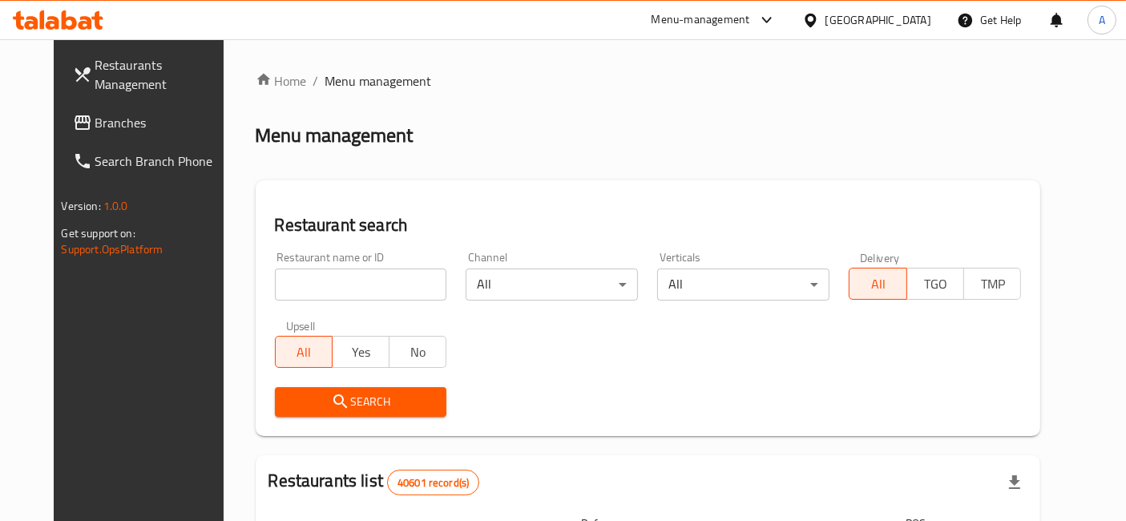
click at [307, 279] on input "search" at bounding box center [361, 285] width 172 height 32
paste input "692396"
drag, startPoint x: 395, startPoint y: 399, endPoint x: 408, endPoint y: 390, distance: 15.6
click at [399, 392] on span "Search" at bounding box center [361, 402] width 147 height 20
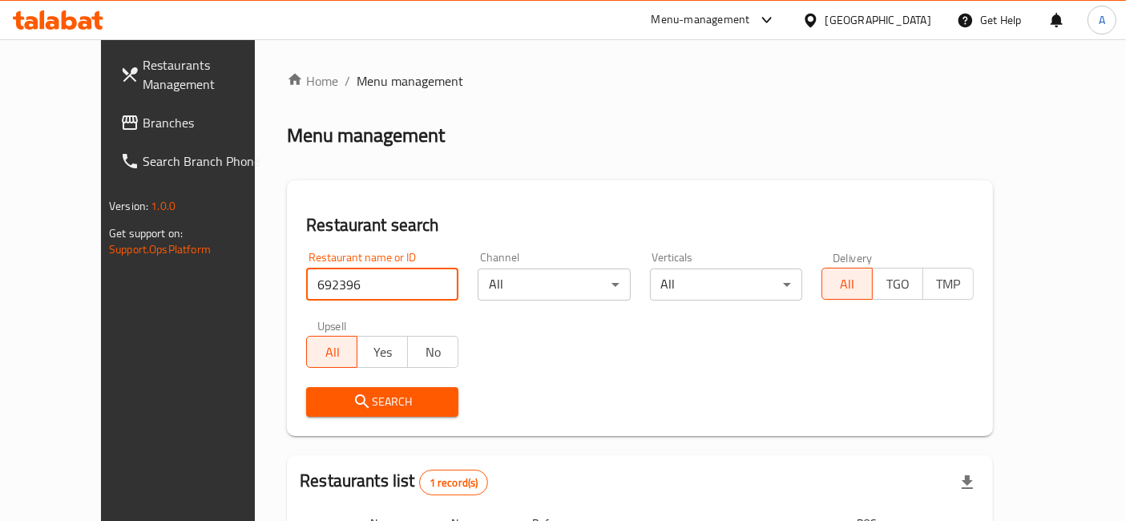
click at [330, 276] on input "692396" at bounding box center [382, 285] width 152 height 32
paste input "56530"
type input "656530"
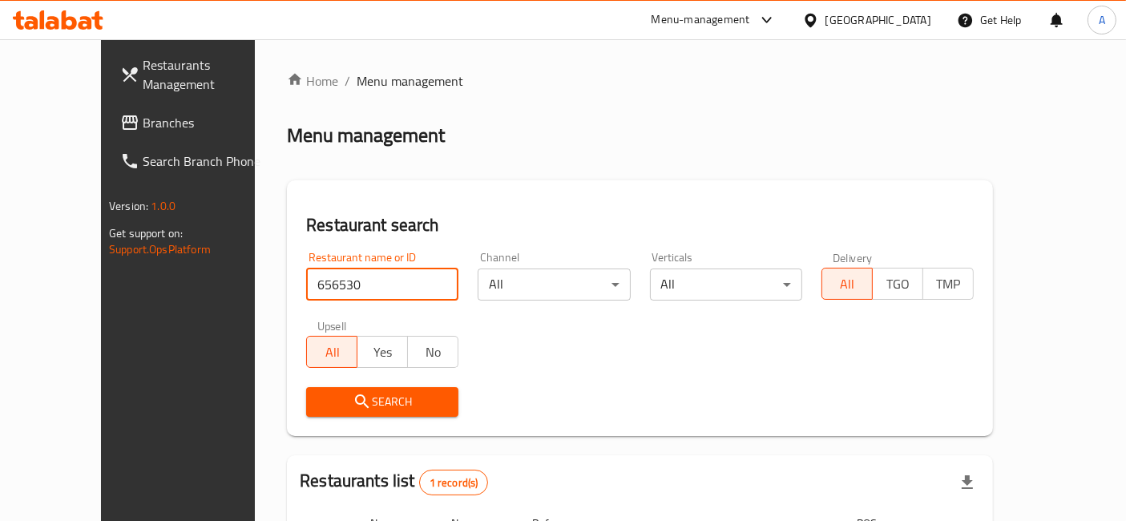
drag, startPoint x: 354, startPoint y: 398, endPoint x: 410, endPoint y: 393, distance: 56.4
click at [354, 397] on span "Search" at bounding box center [382, 402] width 127 height 20
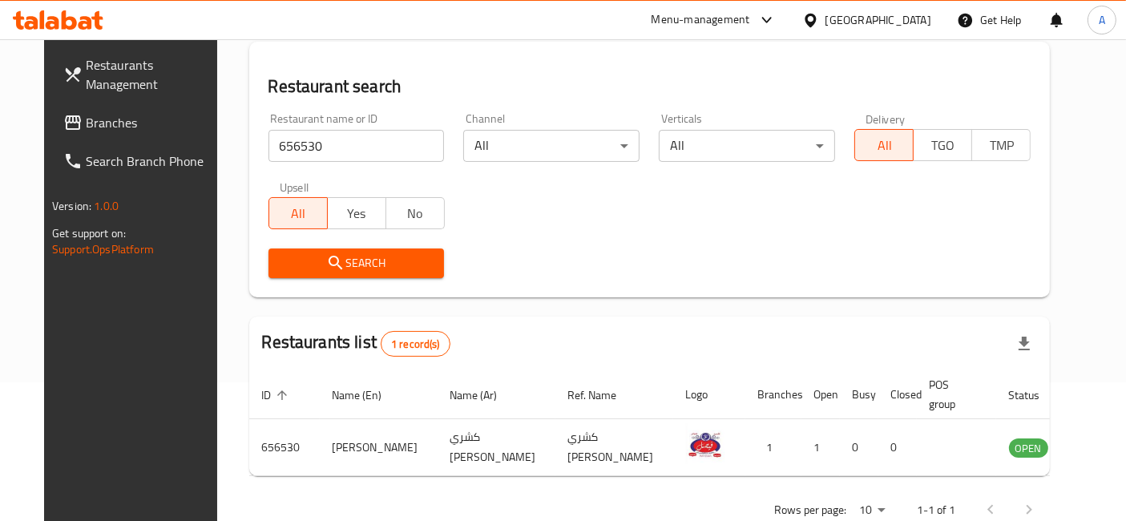
scroll to position [162, 0]
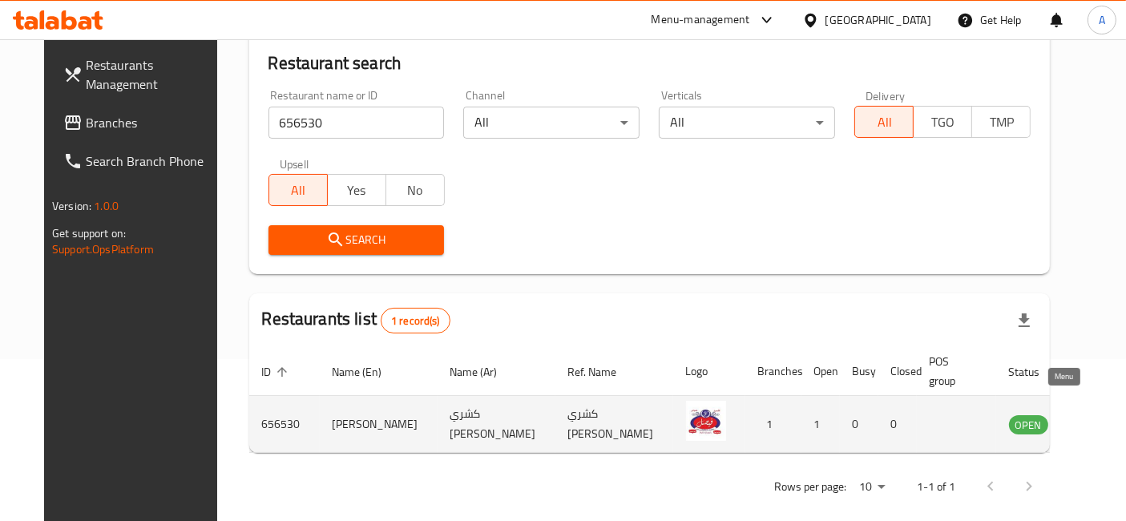
click at [1094, 418] on icon "enhanced table" at bounding box center [1103, 425] width 18 height 14
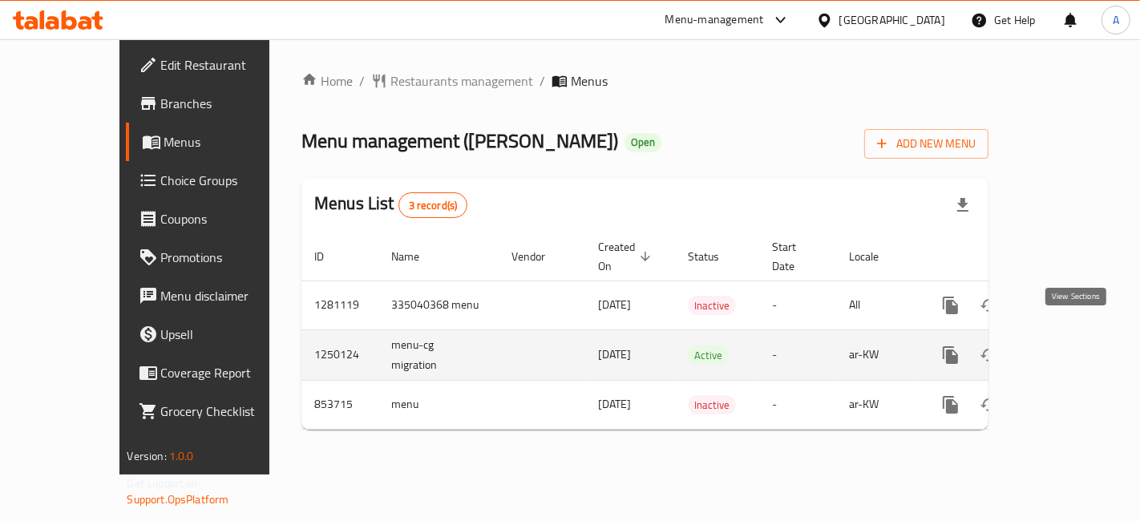
click at [1075, 345] on icon "enhanced table" at bounding box center [1066, 354] width 19 height 19
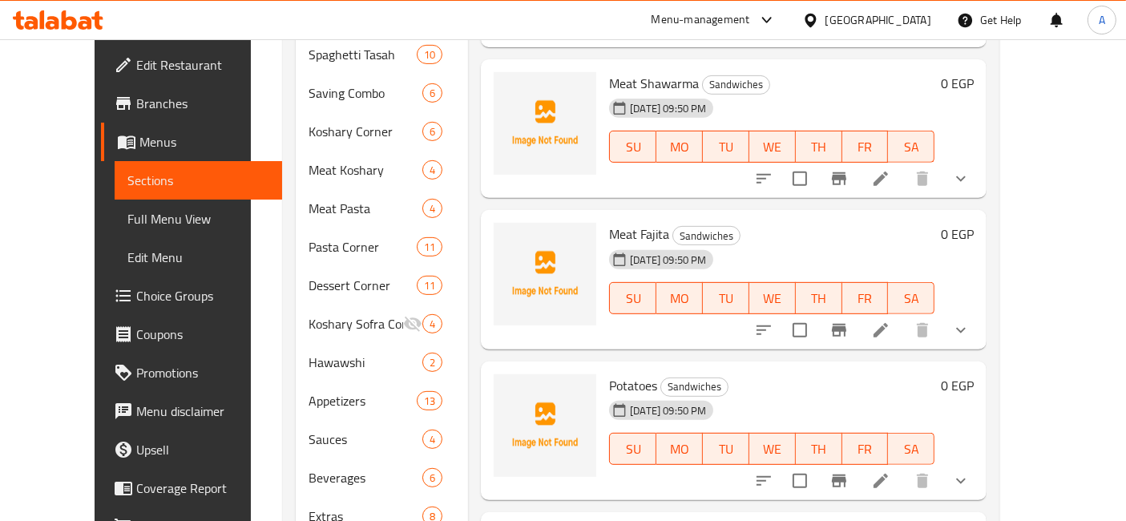
scroll to position [647, 0]
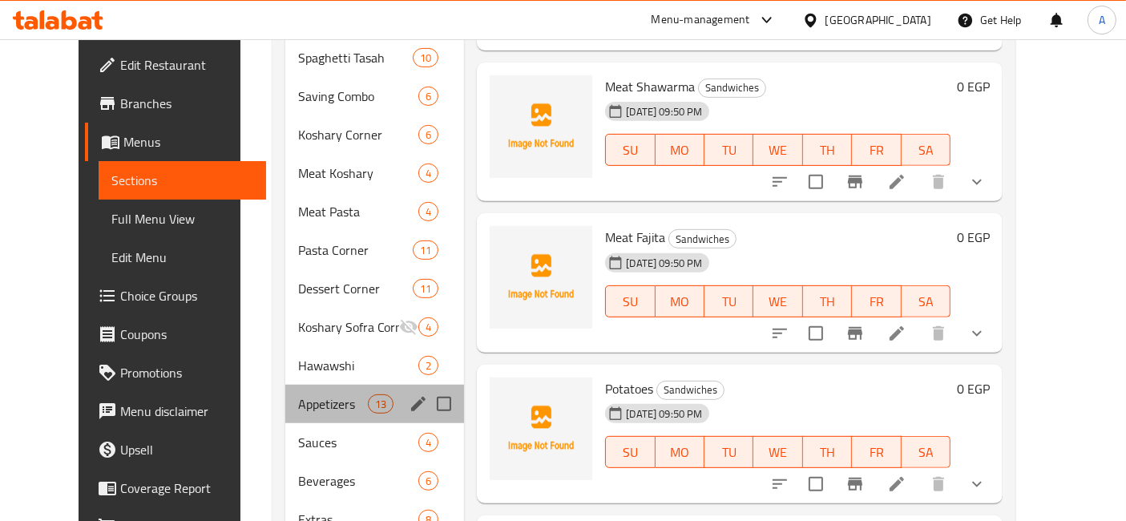
click at [326, 393] on div "Appetizers 13" at bounding box center [375, 404] width 180 height 38
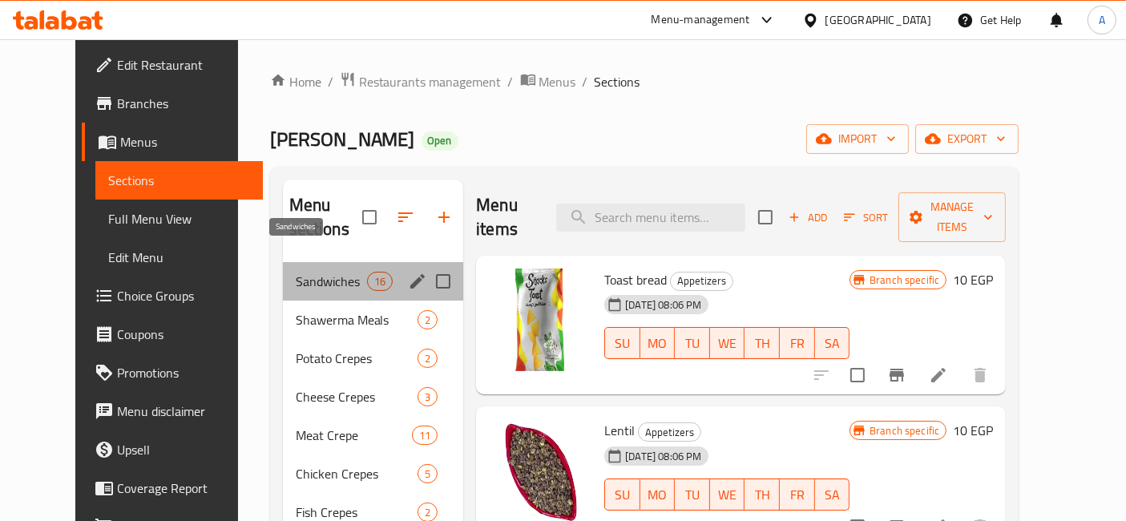
click at [316, 272] on span "Sandwiches" at bounding box center [331, 281] width 71 height 19
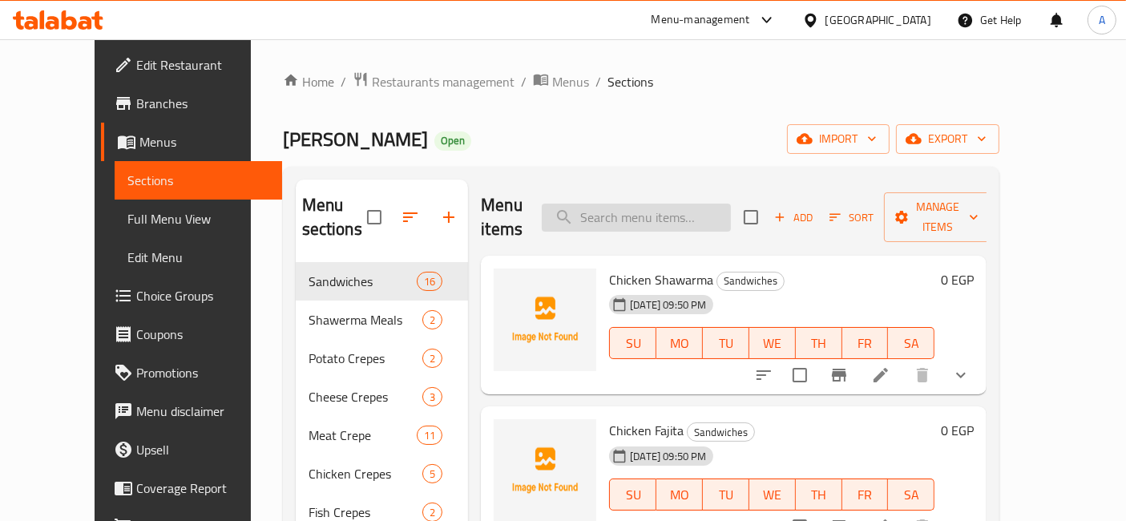
click at [705, 208] on input "search" at bounding box center [636, 218] width 189 height 28
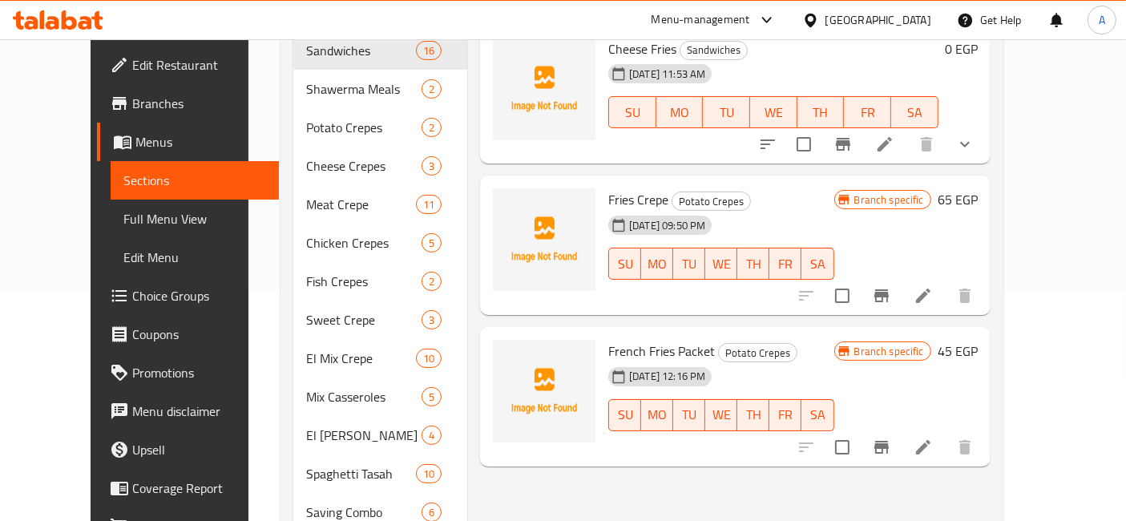
scroll to position [232, 0]
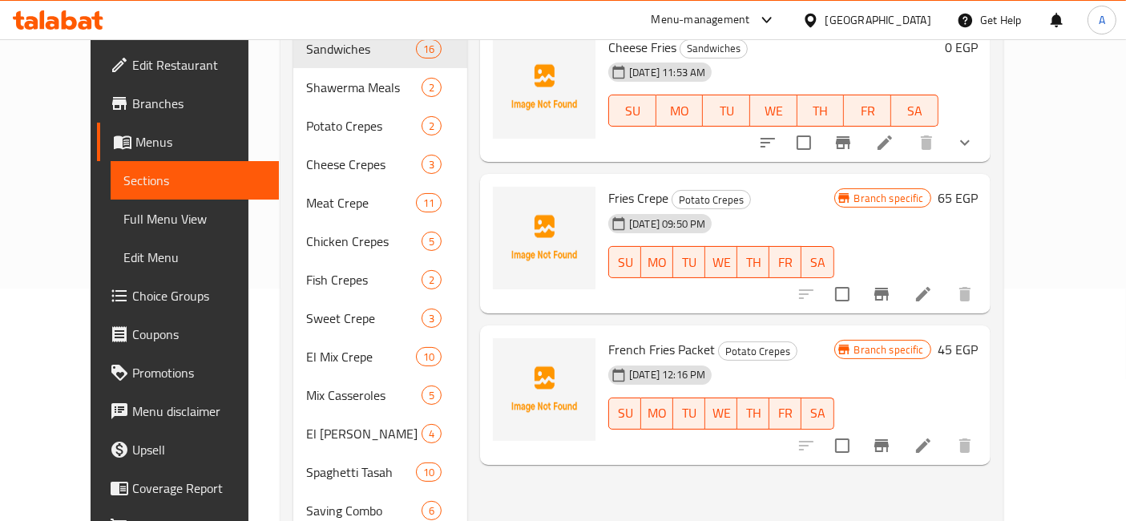
type input "fries"
click at [933, 436] on icon at bounding box center [923, 445] width 19 height 19
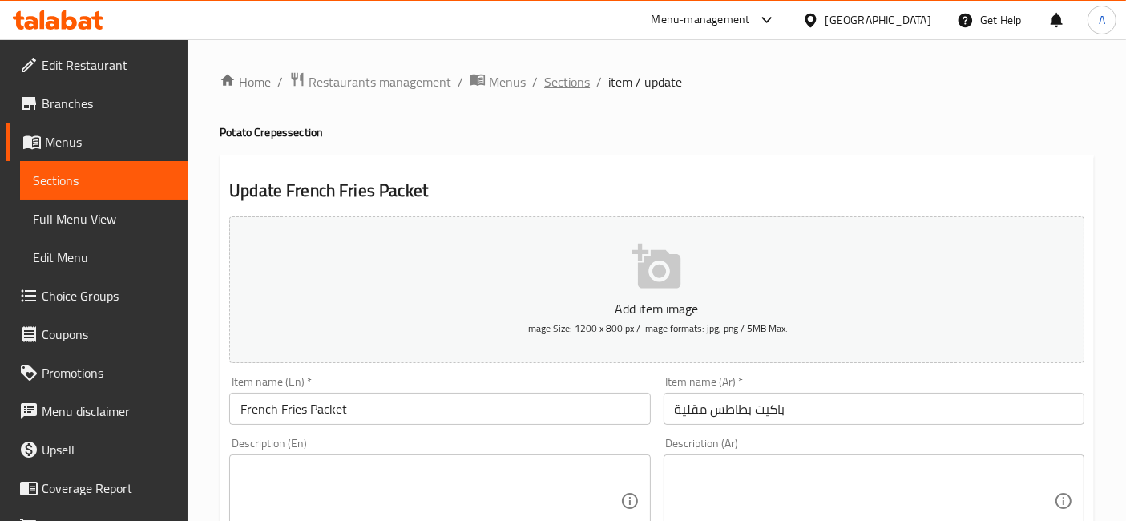
click at [578, 81] on span "Sections" at bounding box center [567, 81] width 46 height 19
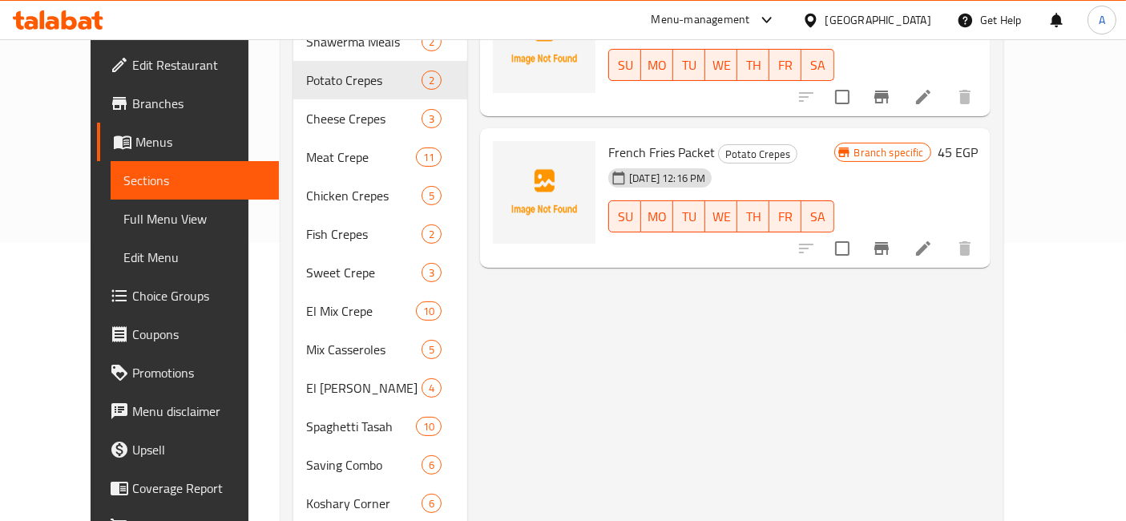
scroll to position [245, 0]
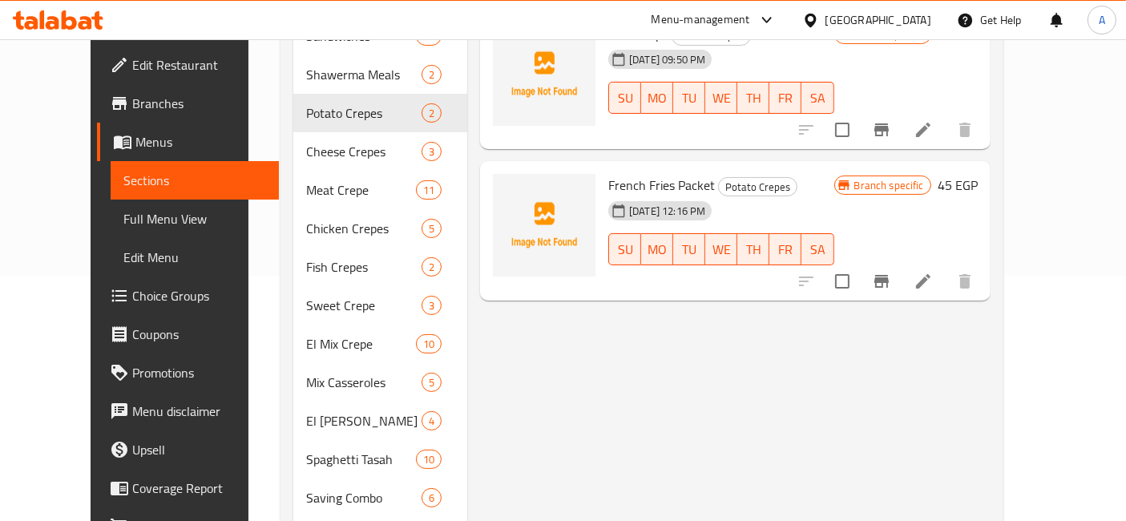
click at [891, 272] on icon "Branch-specific-item" at bounding box center [881, 281] width 19 height 19
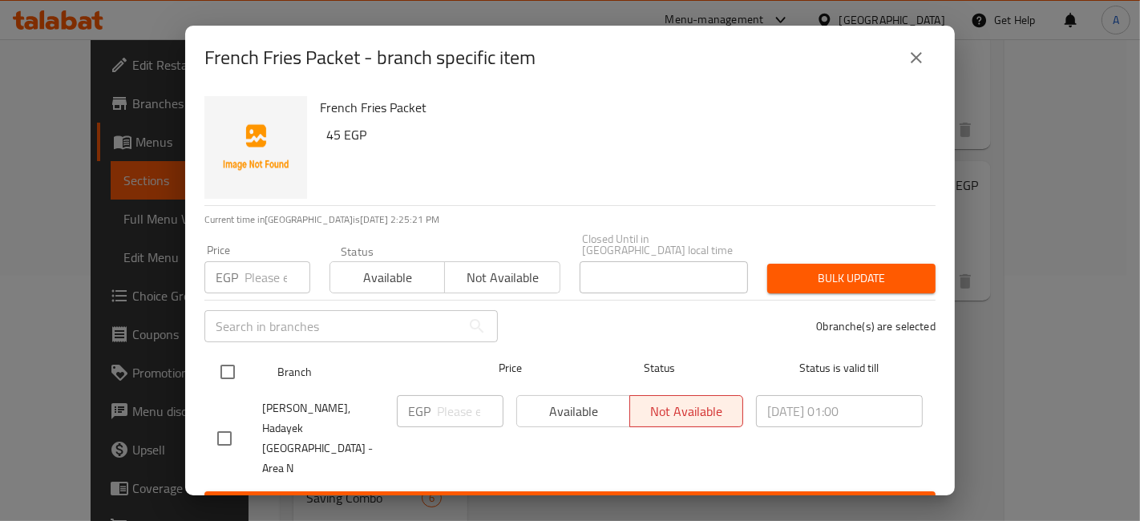
click at [228, 374] on input "checkbox" at bounding box center [228, 372] width 34 height 34
checkbox input "true"
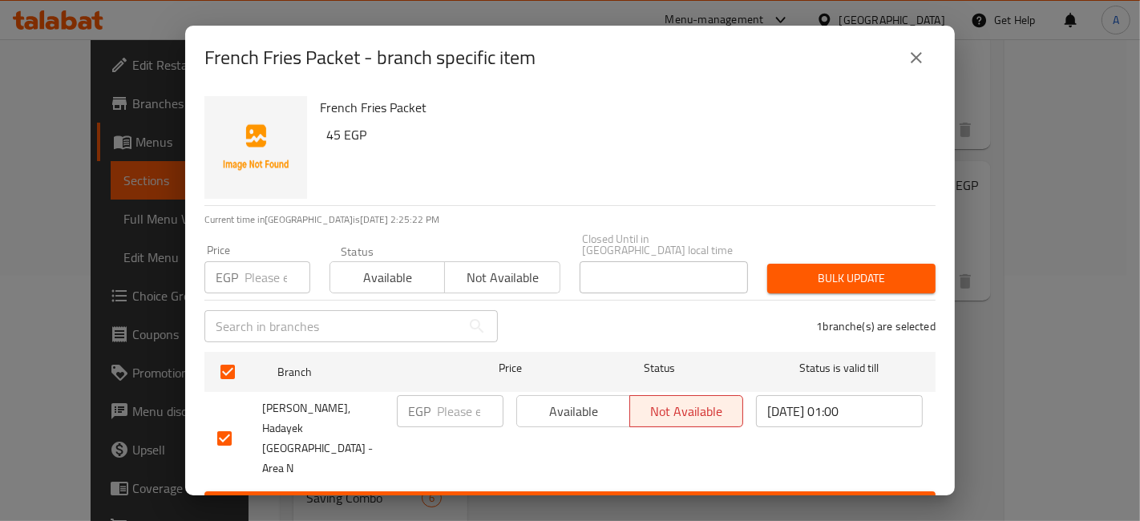
click at [563, 405] on span "Available" at bounding box center [573, 411] width 100 height 23
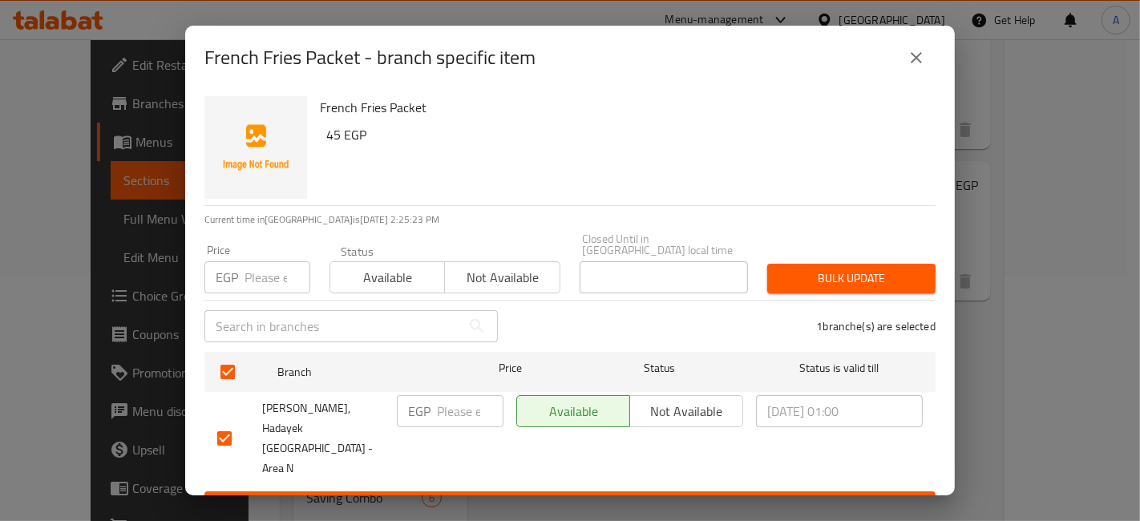
click at [458, 407] on input "number" at bounding box center [470, 411] width 67 height 32
type input "45"
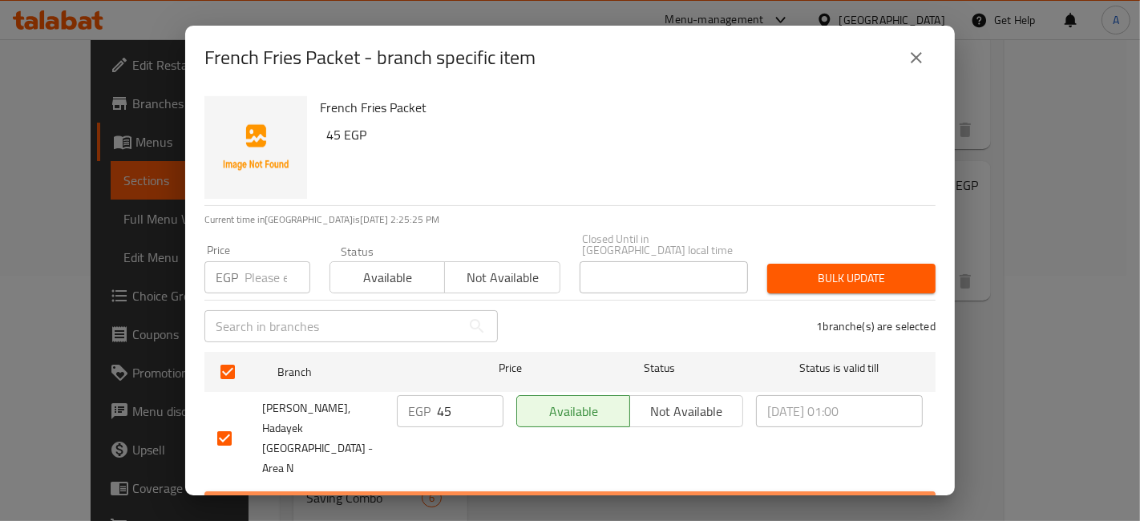
click at [519, 496] on span "Save" at bounding box center [569, 506] width 705 height 20
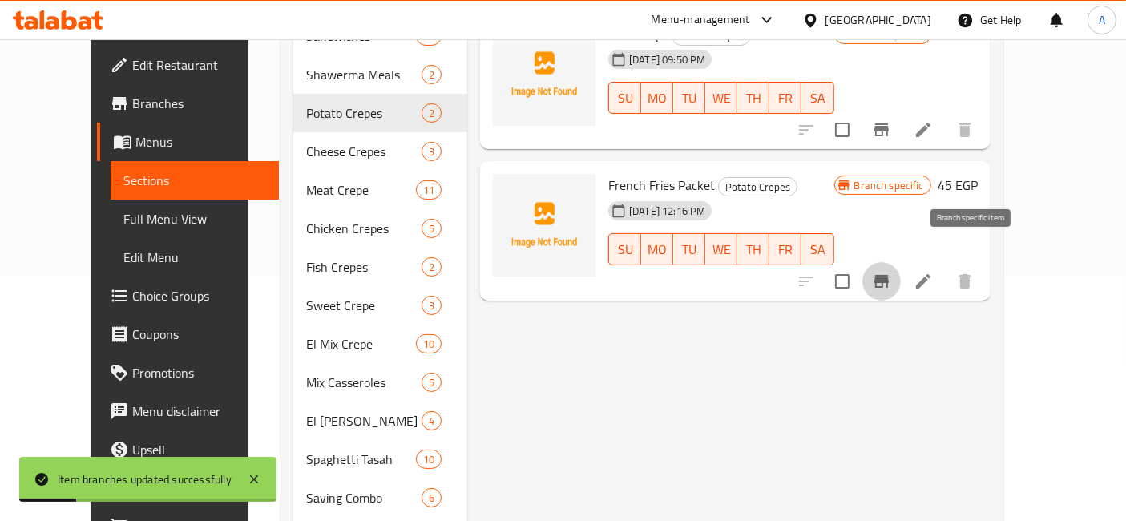
click at [889, 275] on icon "Branch-specific-item" at bounding box center [882, 281] width 14 height 13
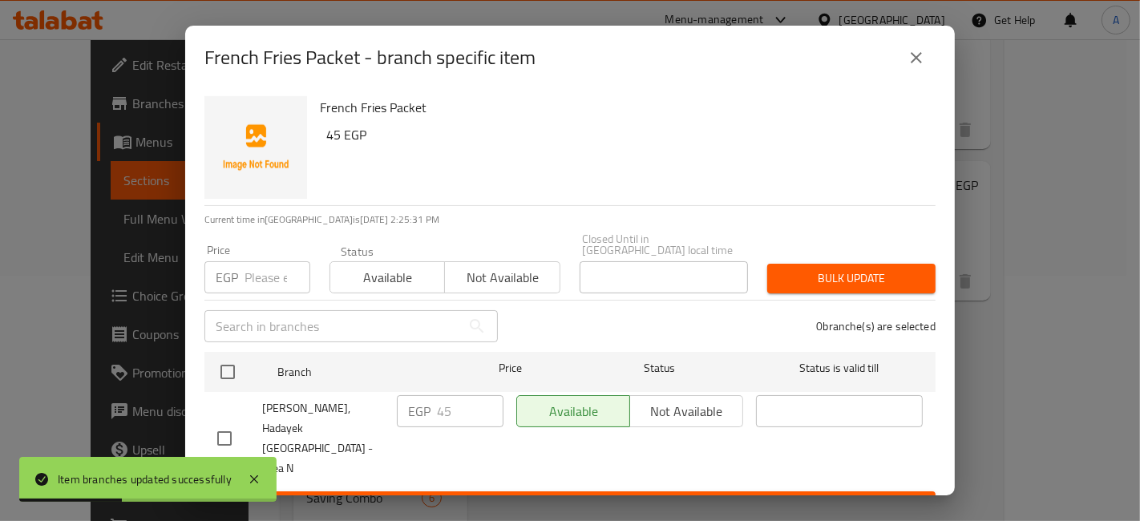
click at [919, 67] on icon "close" at bounding box center [916, 57] width 19 height 19
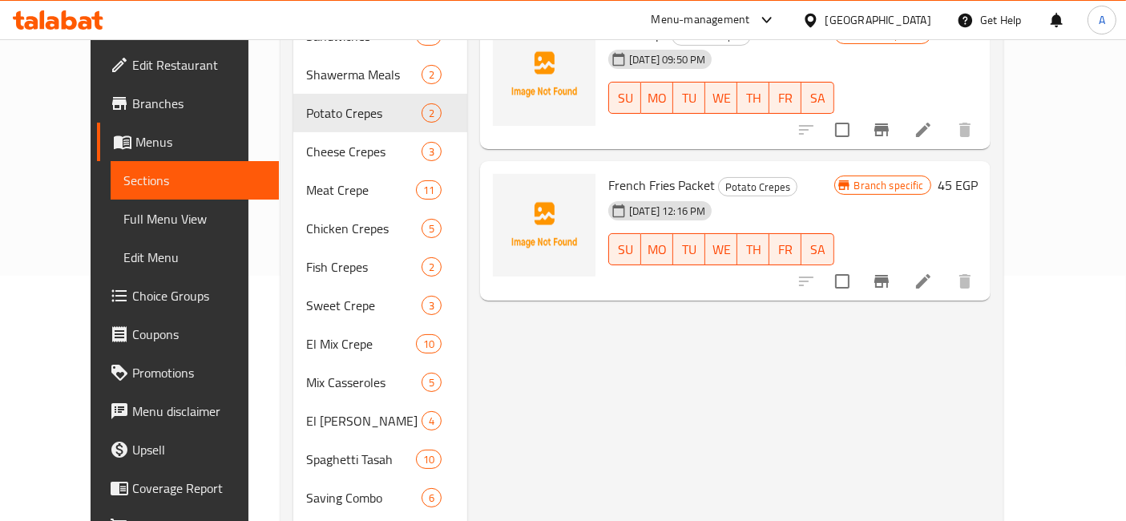
scroll to position [0, 0]
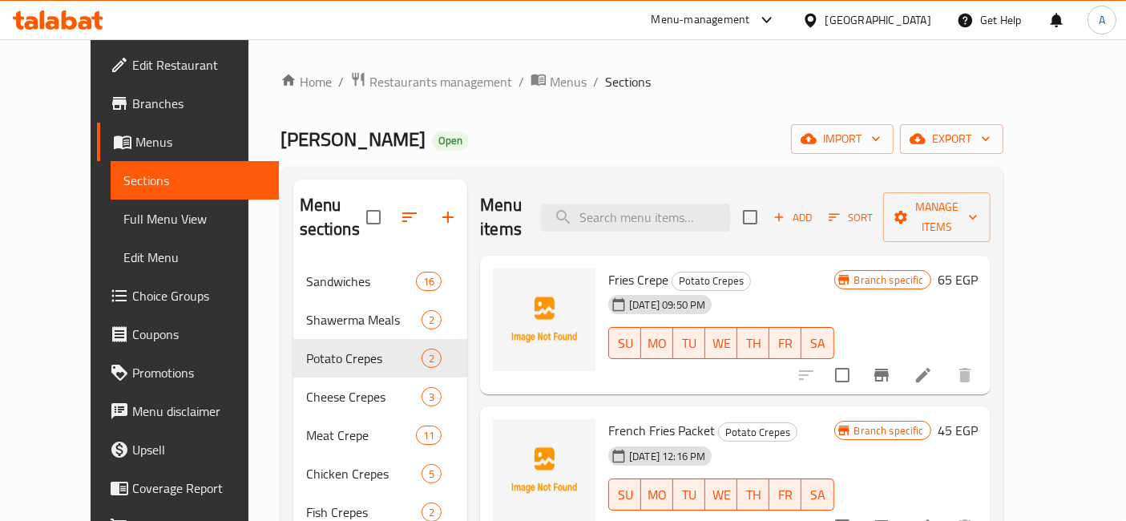
click at [750, 14] on div "Menu-management" at bounding box center [701, 19] width 99 height 19
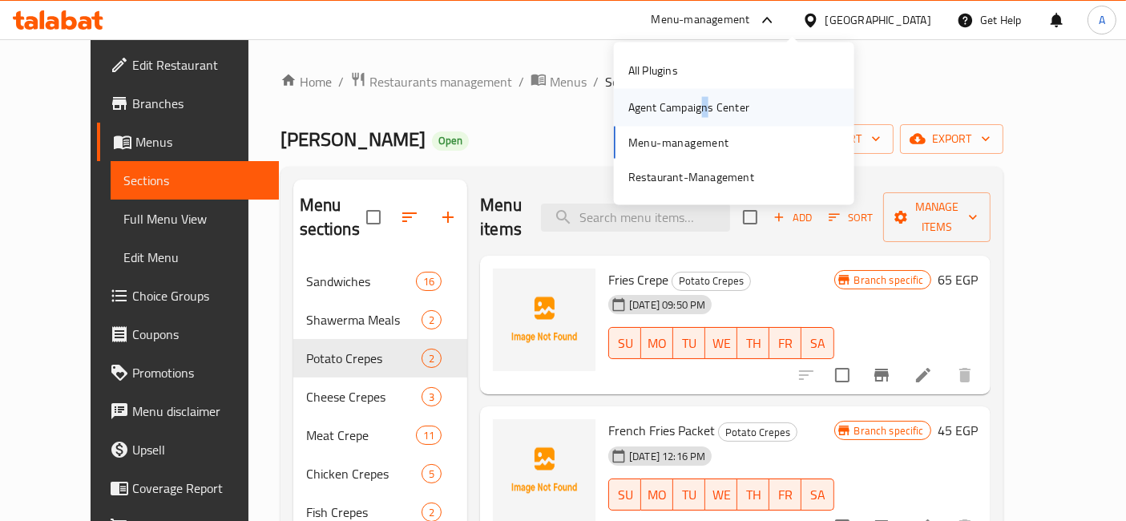
click at [703, 108] on div "Agent Campaigns Center" at bounding box center [688, 108] width 121 height 18
